Goal: Information Seeking & Learning: Learn about a topic

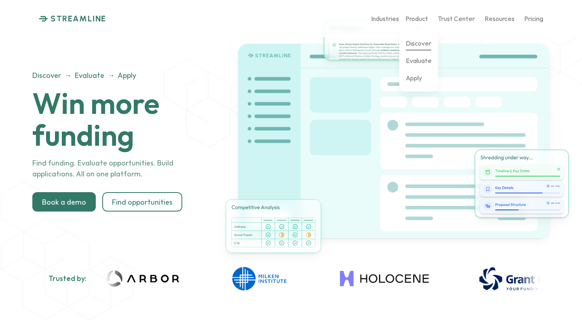
click at [419, 42] on p "Discover" at bounding box center [418, 43] width 25 height 8
click at [417, 57] on p "Evaluate" at bounding box center [419, 61] width 26 height 8
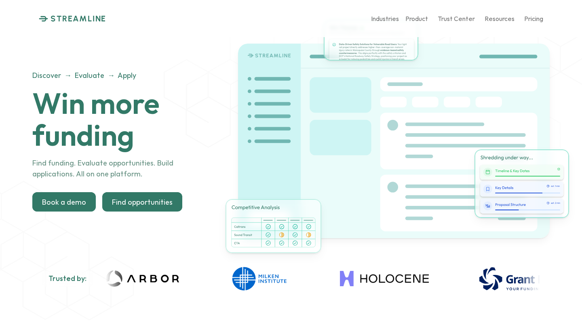
click at [162, 209] on div at bounding box center [142, 201] width 80 height 19
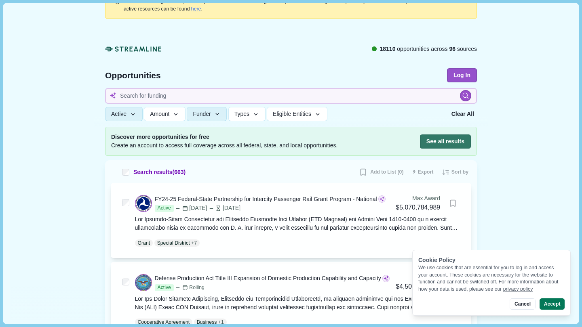
scroll to position [27, 0]
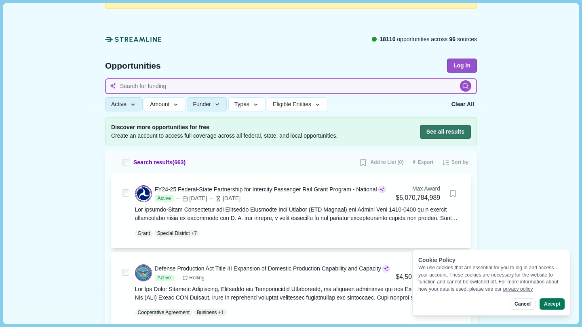
click at [428, 85] on input at bounding box center [291, 86] width 372 height 16
type input "I'm looking for Maryland opportunities"
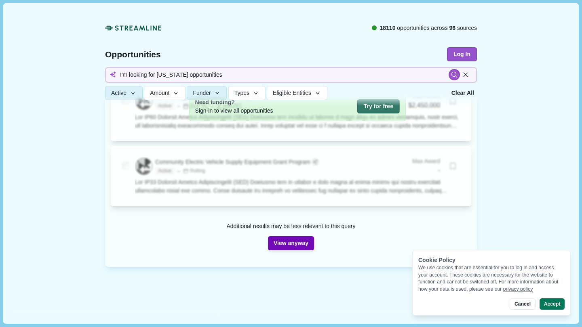
scroll to position [119, 0]
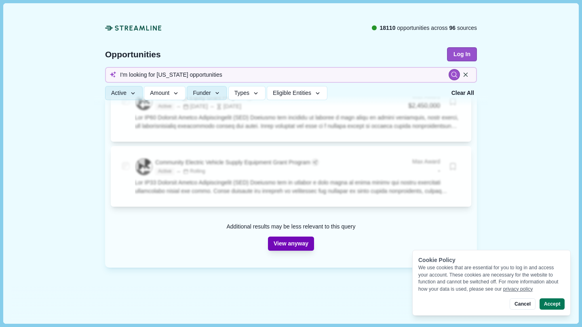
click at [296, 245] on button "View anyway" at bounding box center [291, 244] width 46 height 14
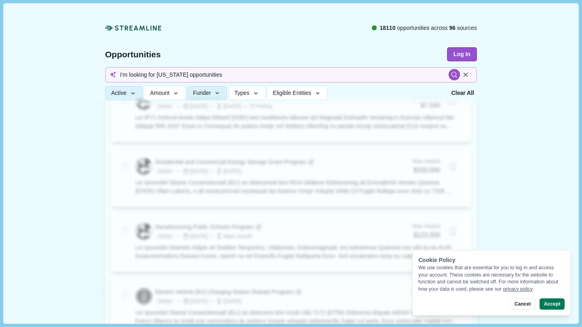
scroll to position [868, 0]
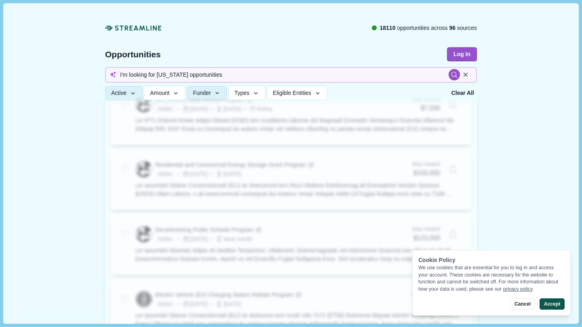
click at [552, 305] on button "Accept" at bounding box center [552, 304] width 25 height 11
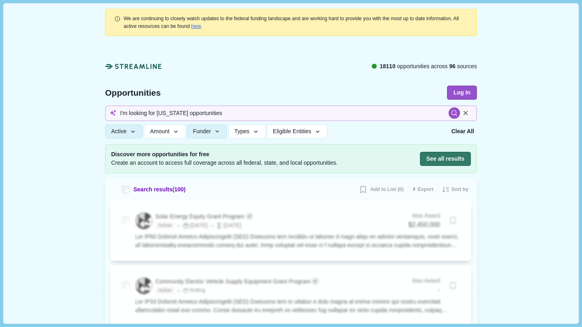
scroll to position [0, 0]
